Goal: Go to known website: Access a specific website the user already knows

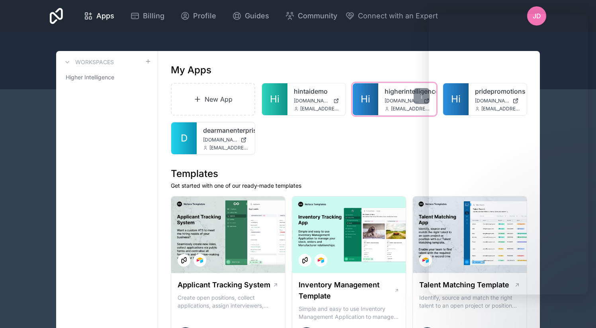
click at [395, 99] on span "[DOMAIN_NAME]" at bounding box center [403, 101] width 36 height 6
click at [371, 101] on link "Hi" at bounding box center [365, 99] width 25 height 32
